Goal: Task Accomplishment & Management: Manage account settings

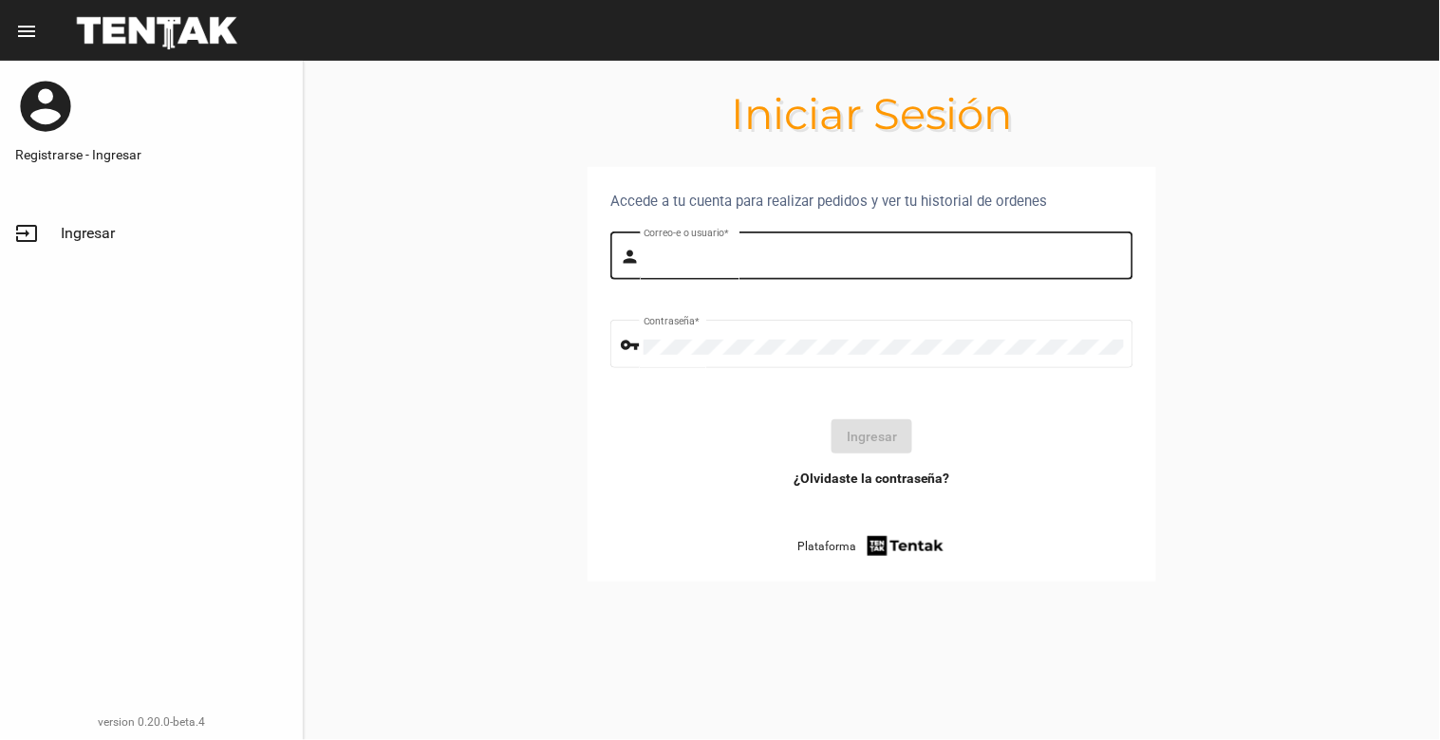
type input "[EMAIL_ADDRESS][DOMAIN_NAME]"
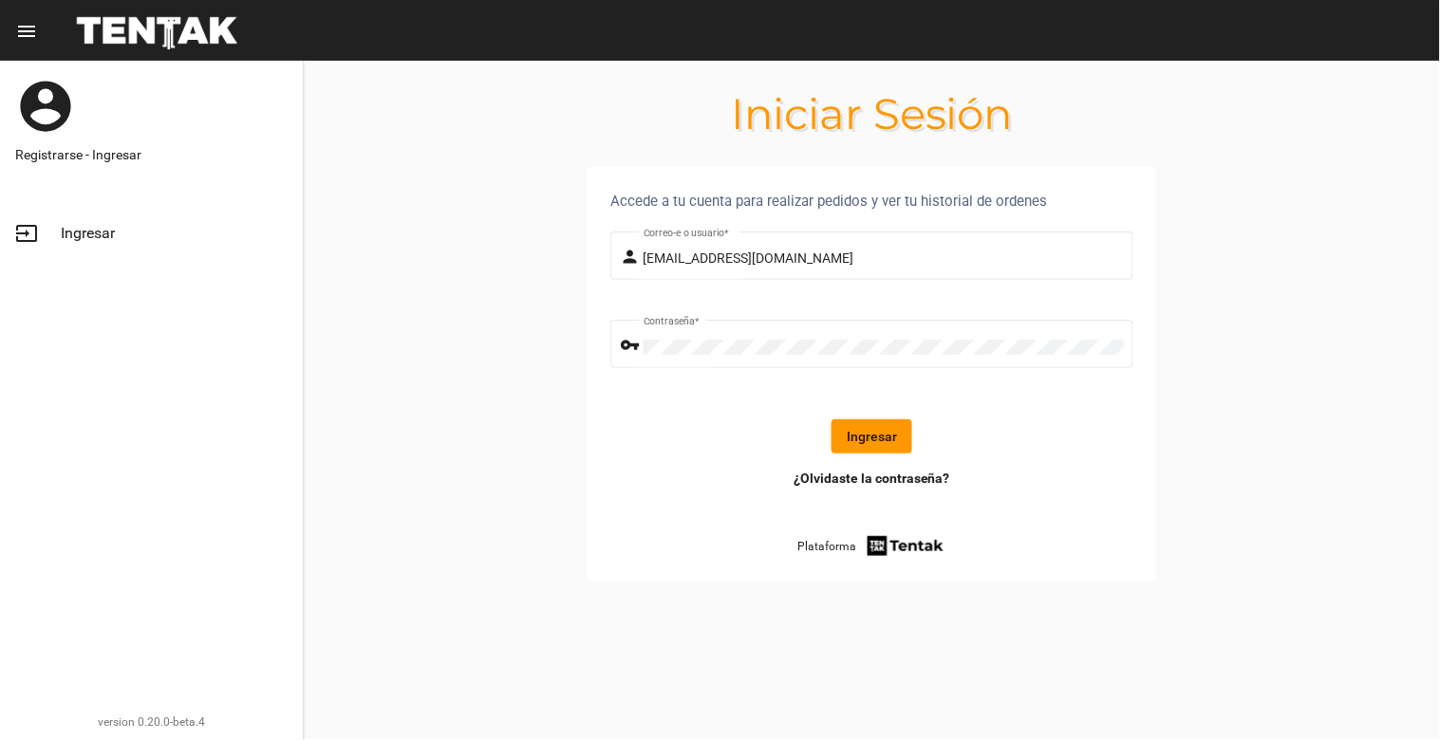
drag, startPoint x: 857, startPoint y: 431, endPoint x: 843, endPoint y: 433, distance: 14.4
click at [843, 437] on button "Ingresar" at bounding box center [872, 437] width 81 height 34
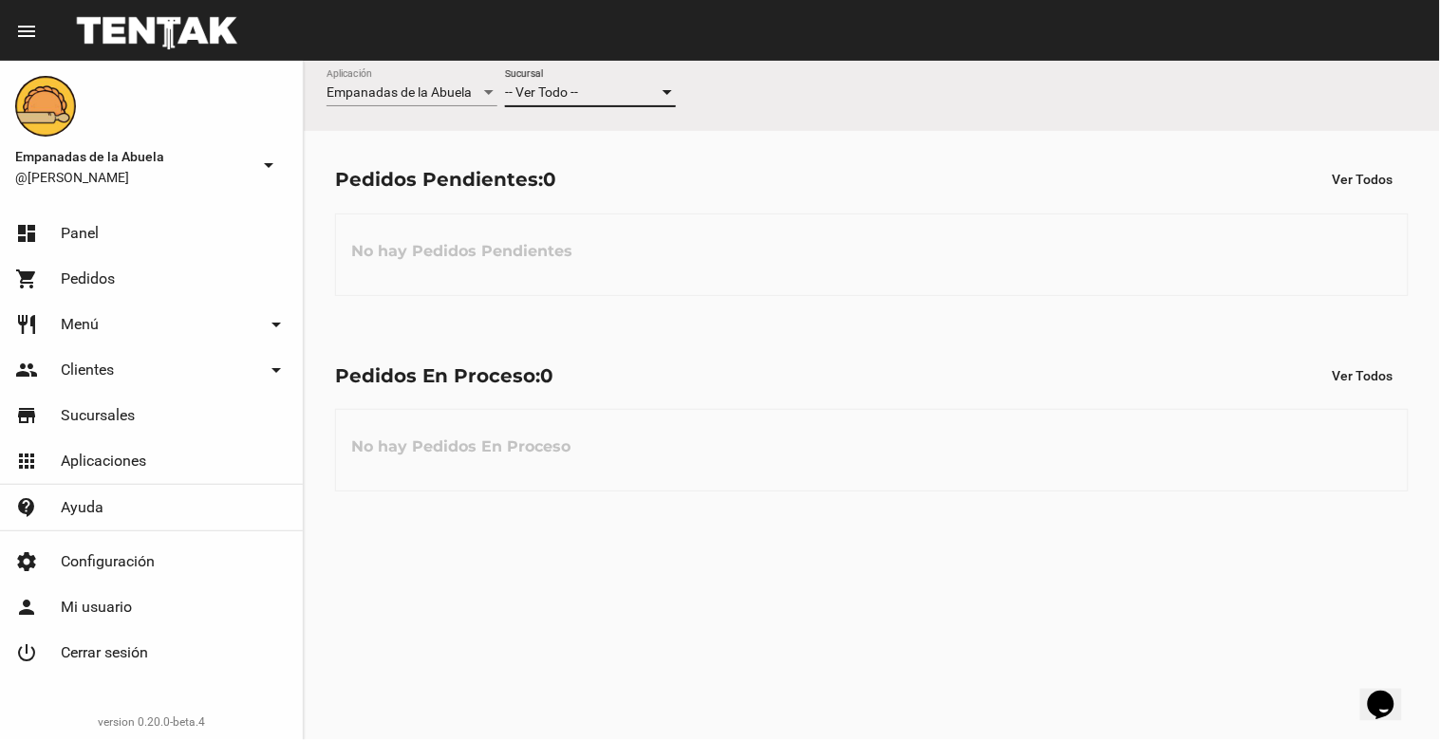
click at [664, 92] on div at bounding box center [667, 92] width 9 height 5
click at [679, 161] on mat-option "Lomas de Zamora" at bounding box center [590, 173] width 201 height 40
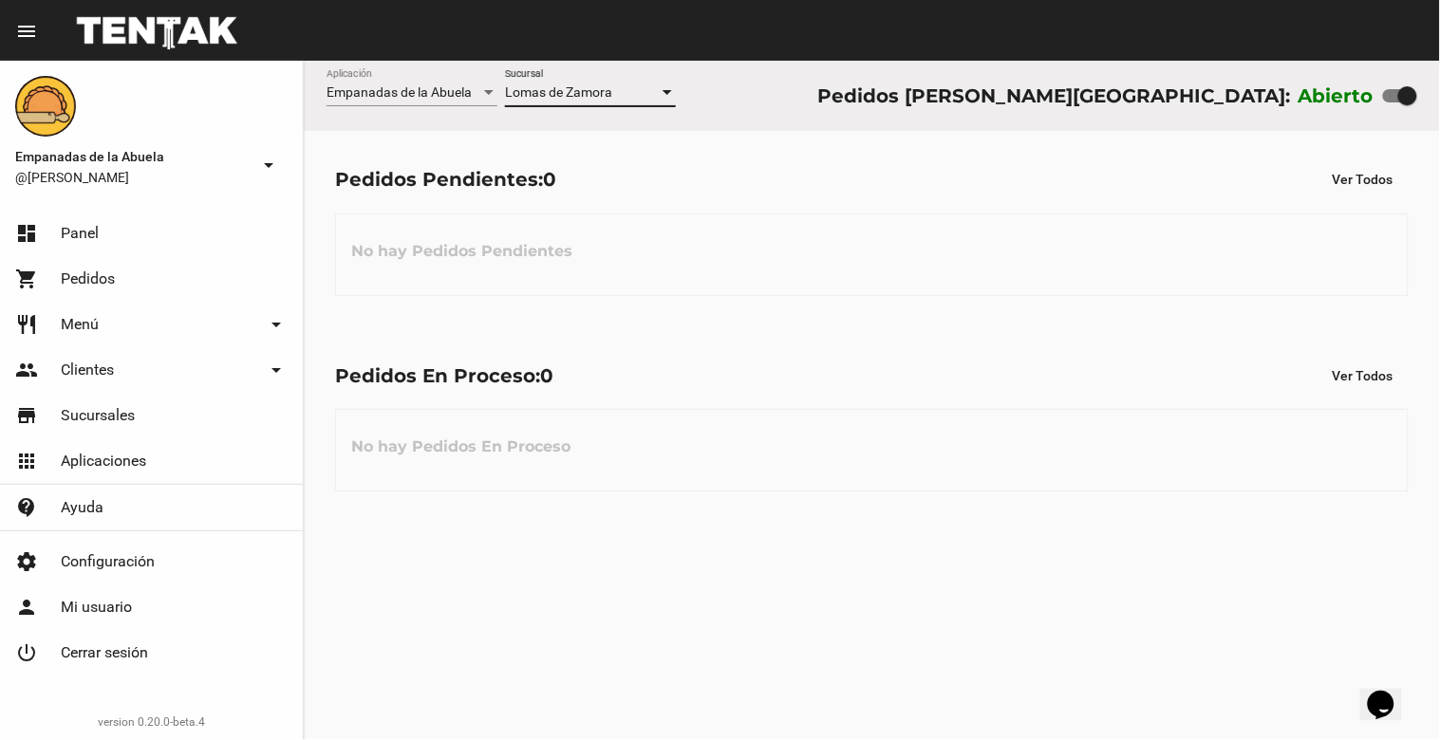
drag, startPoint x: 1412, startPoint y: 97, endPoint x: 1346, endPoint y: 116, distance: 69.1
click at [1346, 116] on div "Empanadas de la Abuela Aplicación [PERSON_NAME] [GEOGRAPHIC_DATA] Pedidos [PERS…" at bounding box center [872, 96] width 1136 height 70
drag, startPoint x: 1395, startPoint y: 100, endPoint x: 1430, endPoint y: 86, distance: 36.7
click at [1439, 87] on div "Empanadas de la Abuela Aplicación [PERSON_NAME] [GEOGRAPHIC_DATA] Pedidos [PERS…" at bounding box center [872, 96] width 1136 height 70
checkbox input "true"
